Goal: Task Accomplishment & Management: Complete application form

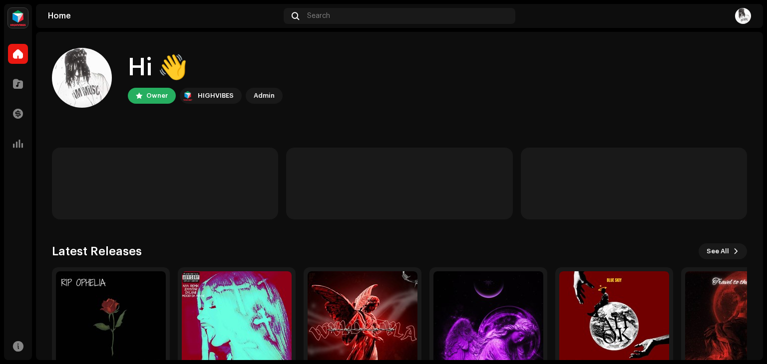
scroll to position [67, 0]
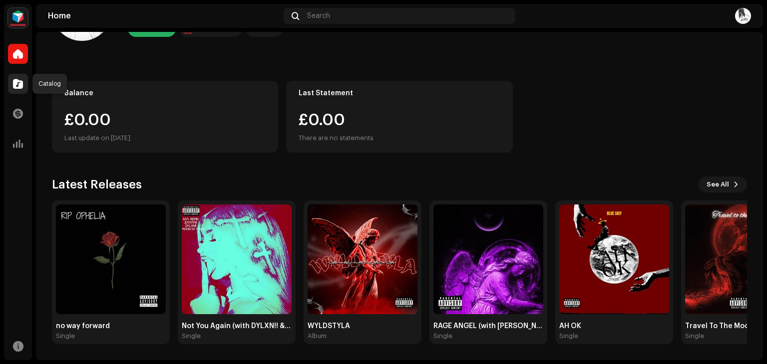
click at [12, 81] on div at bounding box center [18, 84] width 20 height 20
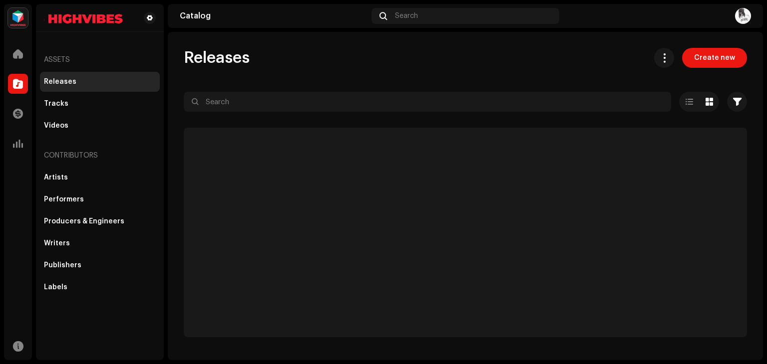
click at [12, 81] on div at bounding box center [18, 84] width 20 height 20
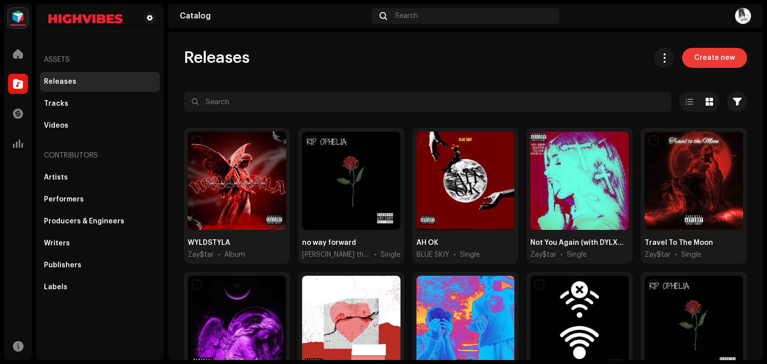
click at [710, 65] on span "Create new" at bounding box center [714, 58] width 41 height 20
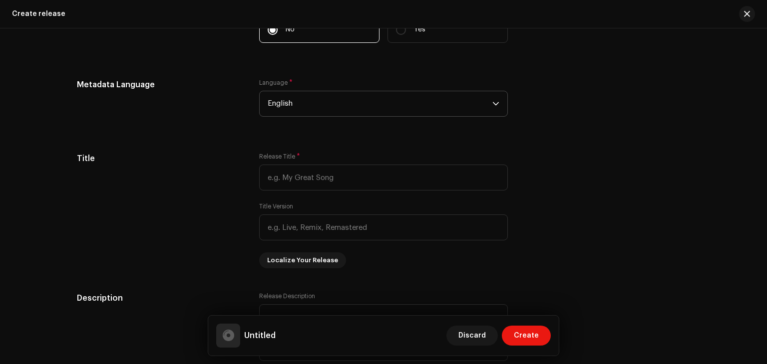
scroll to position [710, 0]
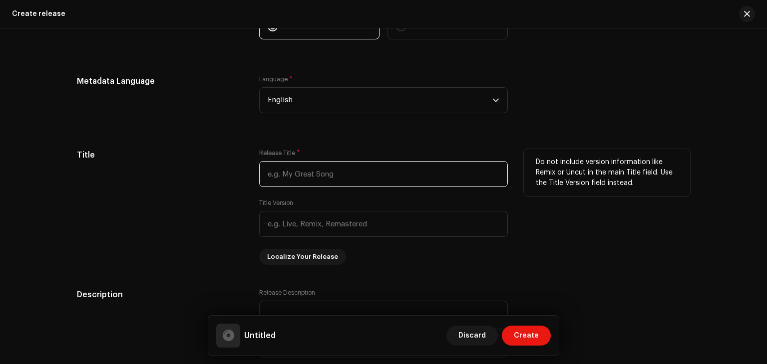
click at [287, 175] on input "text" at bounding box center [383, 174] width 249 height 26
type input "Banned Accounts"
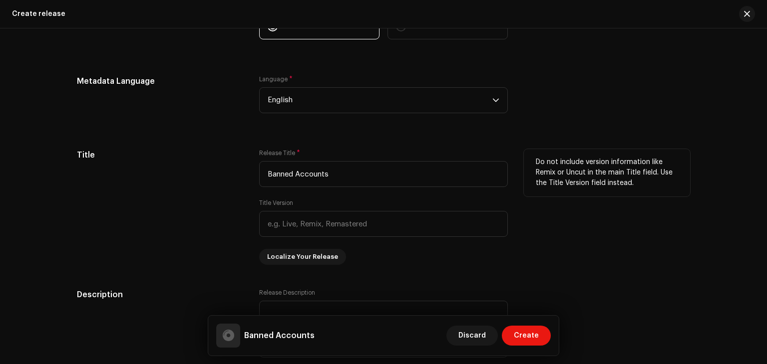
click at [130, 248] on div "Title" at bounding box center [160, 207] width 166 height 116
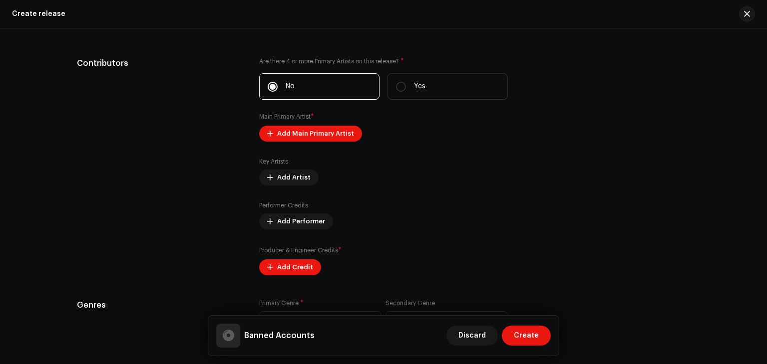
scroll to position [1062, 0]
